Goal: Check status

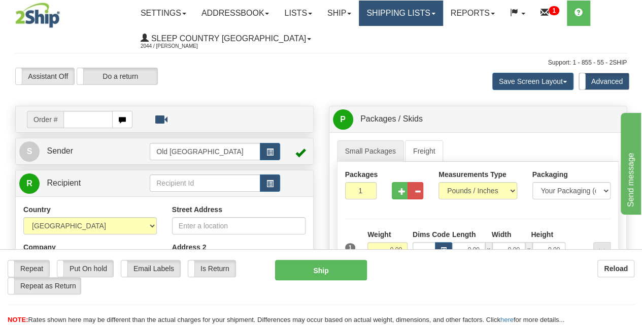
click at [411, 19] on link "Shipping lists" at bounding box center [401, 13] width 84 height 25
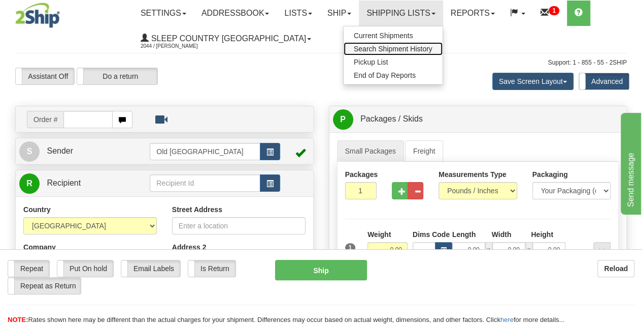
click at [397, 47] on span "Search Shipment History" at bounding box center [393, 49] width 79 height 8
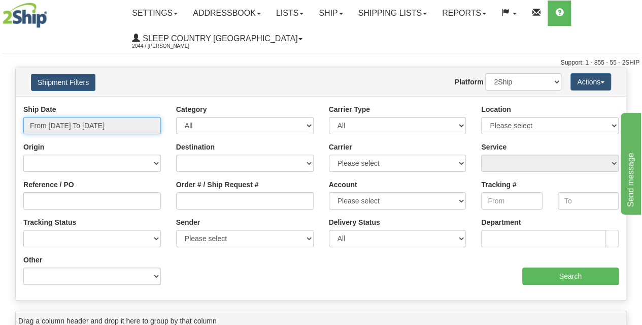
click at [128, 124] on input "From 10/04/2025 To 10/05/2025" at bounding box center [92, 125] width 138 height 17
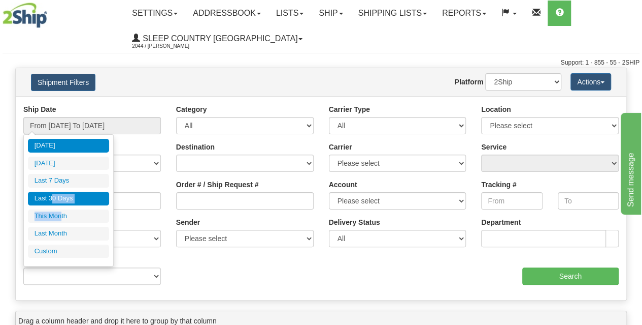
drag, startPoint x: 61, startPoint y: 216, endPoint x: 53, endPoint y: 201, distance: 17.3
click at [53, 201] on ul "Today Yesterday Last 7 Days Last 30 Days This Month Last Month Custom" at bounding box center [68, 198] width 81 height 119
click at [53, 201] on li "Last 30 Days" at bounding box center [68, 198] width 81 height 14
type input "From 09/06/2025 To 10/05/2025"
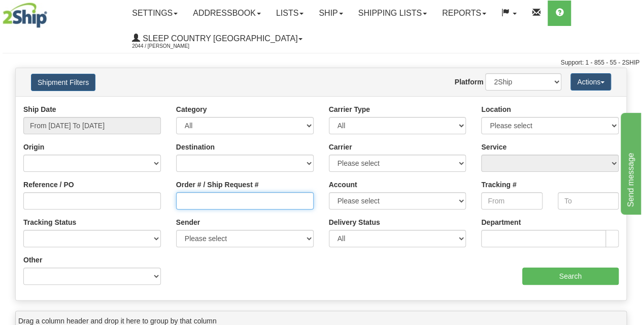
click at [204, 204] on input "Order # / Ship Request #" at bounding box center [245, 200] width 138 height 17
paste input "9002I141883"
type input "9002I141883"
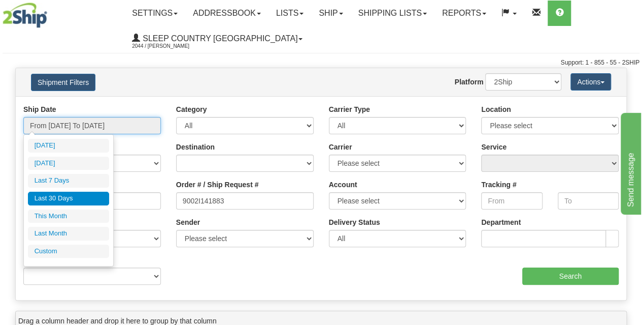
click at [111, 122] on input "From 09/06/2025 To 10/05/2025" at bounding box center [92, 125] width 138 height 17
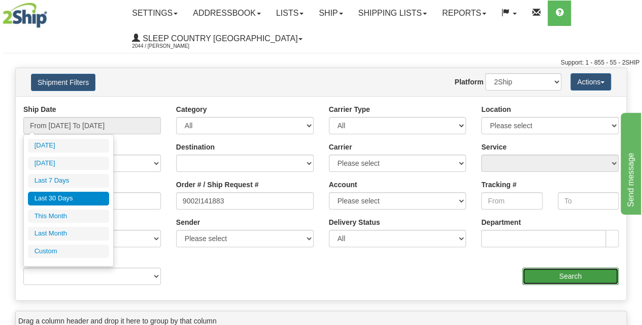
click at [570, 277] on input "Search" at bounding box center [571, 275] width 97 height 17
